Goal: Task Accomplishment & Management: Use online tool/utility

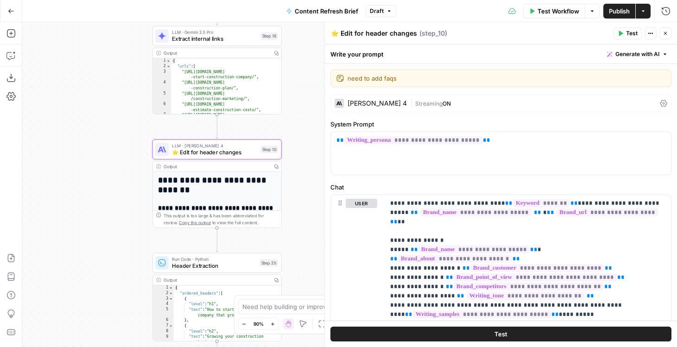
scroll to position [686, 0]
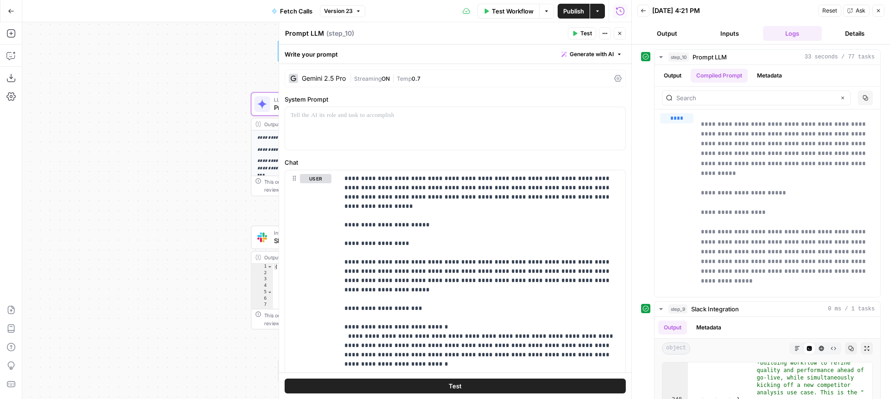
scroll to position [4174, 0]
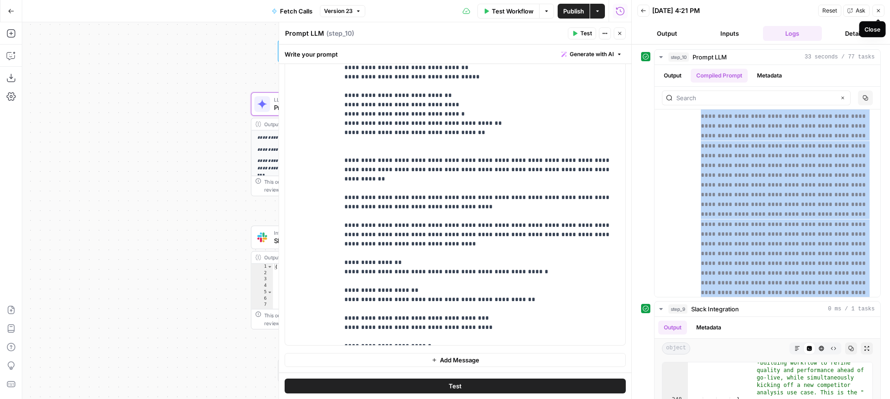
click at [877, 13] on icon "button" at bounding box center [879, 11] width 6 height 6
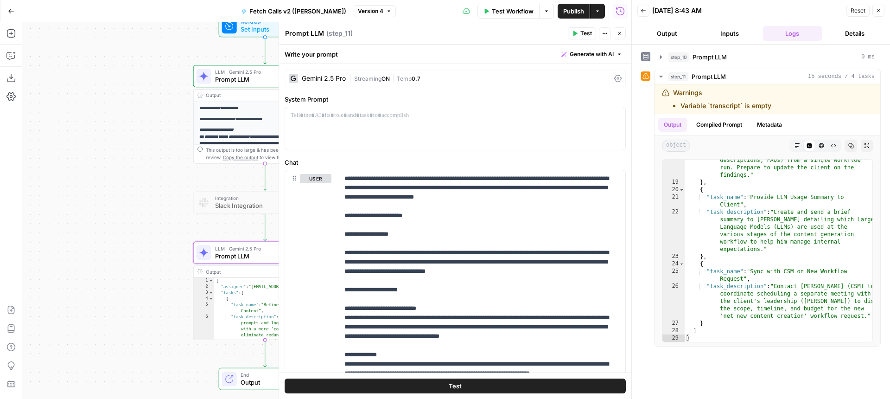
scroll to position [405, 0]
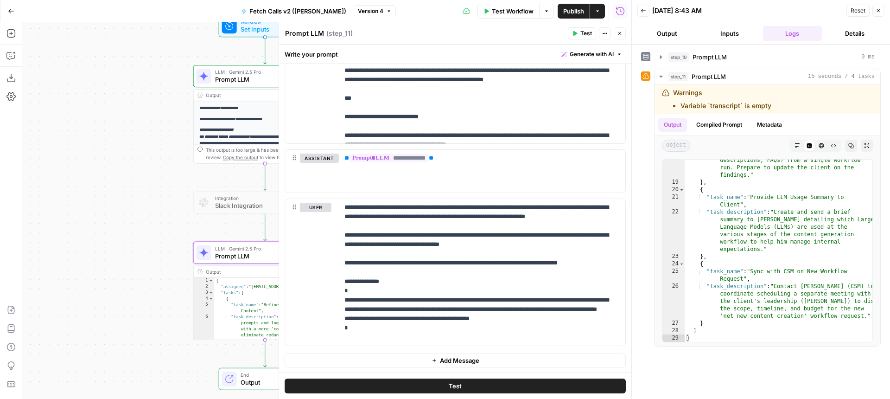
click at [616, 31] on button "Close" at bounding box center [620, 33] width 12 height 12
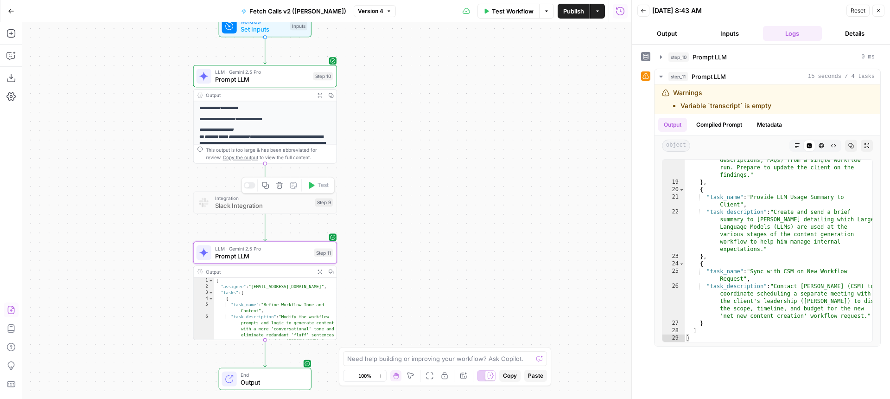
click at [253, 188] on div "Copy step Delete step Add Note Test" at bounding box center [288, 185] width 93 height 17
click at [251, 185] on div at bounding box center [250, 185] width 12 height 6
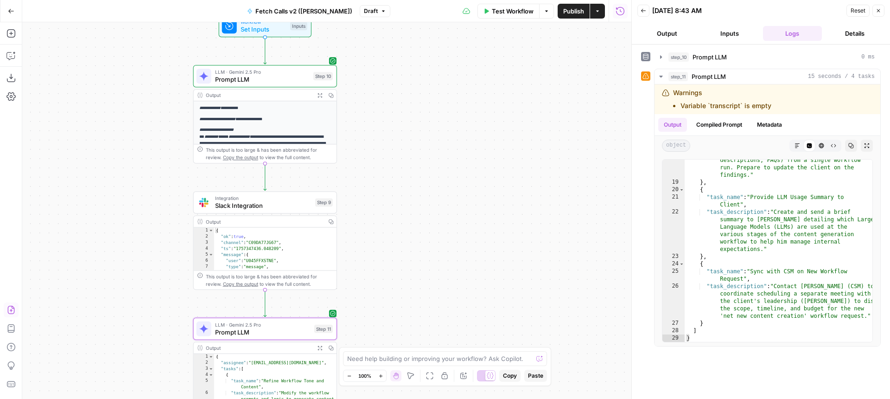
click at [575, 6] on button "Publish" at bounding box center [574, 11] width 32 height 15
click at [250, 186] on div at bounding box center [252, 185] width 5 height 5
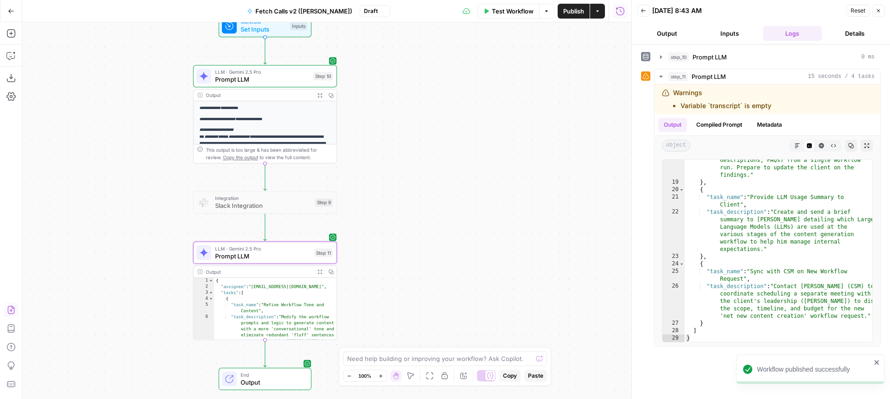
click at [569, 7] on span "Publish" at bounding box center [573, 10] width 21 height 9
